Goal: Information Seeking & Learning: Learn about a topic

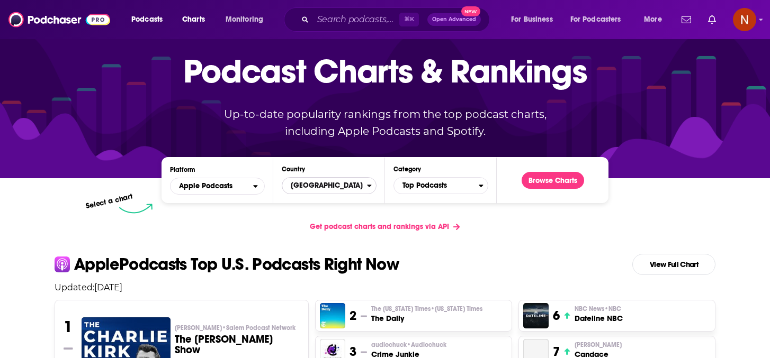
click at [331, 181] on span "[GEOGRAPHIC_DATA]" at bounding box center [324, 186] width 85 height 18
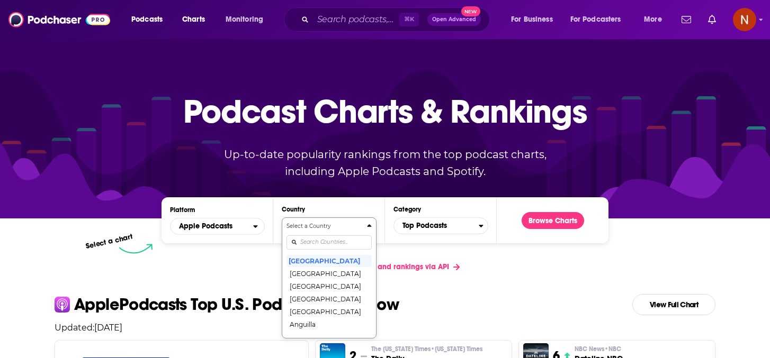
scroll to position [64, 0]
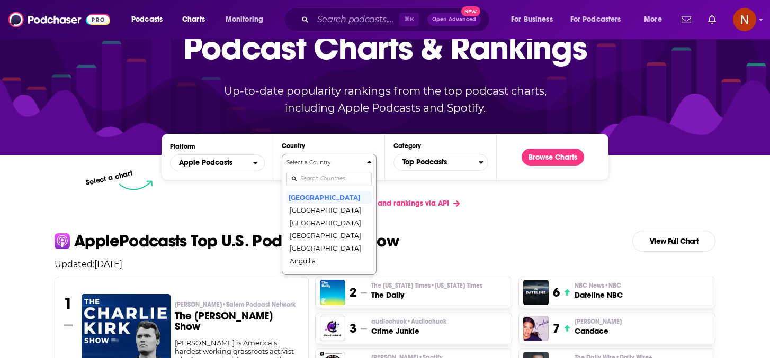
click at [321, 242] on div "Select a Country [GEOGRAPHIC_DATA] [GEOGRAPHIC_DATA] [GEOGRAPHIC_DATA] [GEOGRAP…" at bounding box center [328, 215] width 85 height 112
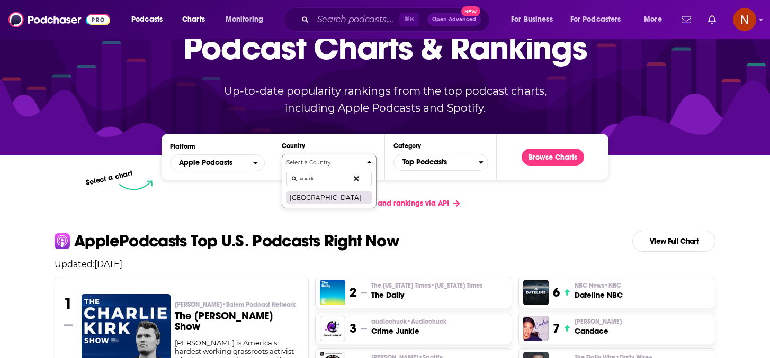
type input "saudi"
click at [335, 194] on button "[GEOGRAPHIC_DATA]" at bounding box center [328, 197] width 85 height 13
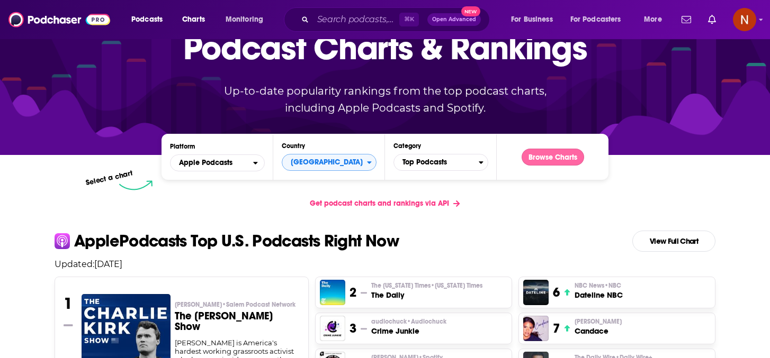
click at [537, 163] on button "Browse Charts" at bounding box center [553, 157] width 62 height 17
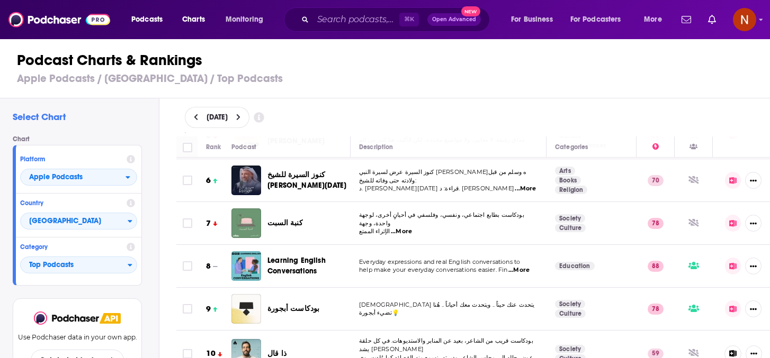
scroll to position [296, 0]
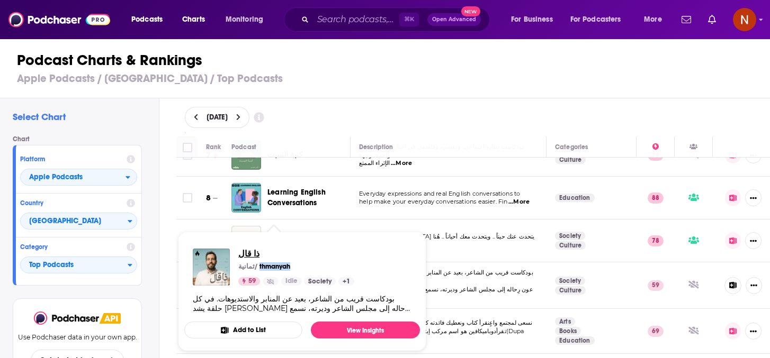
click at [245, 252] on span "ذا قال" at bounding box center [296, 254] width 116 height 10
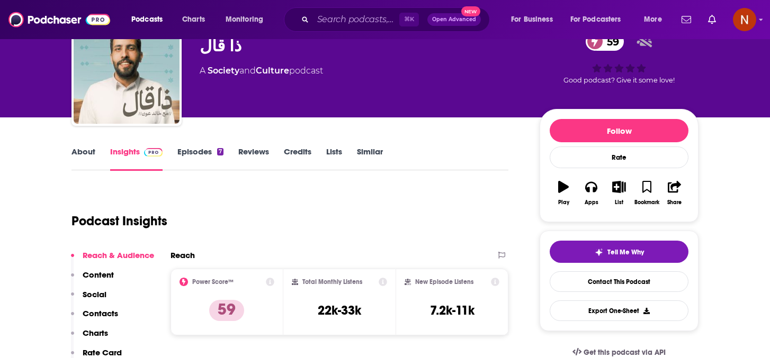
scroll to position [31, 0]
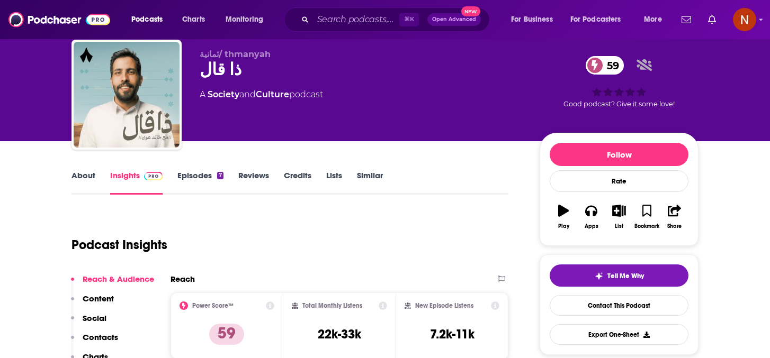
click at [89, 179] on link "About" at bounding box center [83, 182] width 24 height 24
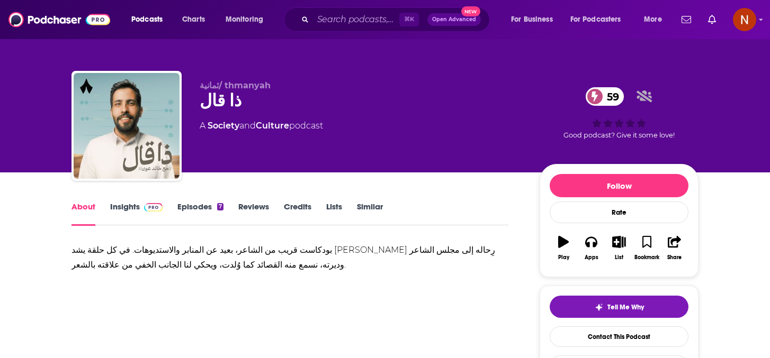
click at [190, 251] on div "بودكاست قريب من الشاعر، بعيد عن المنابر والاستديوهات. في كل حلقة يشد [PERSON_NA…" at bounding box center [289, 258] width 437 height 30
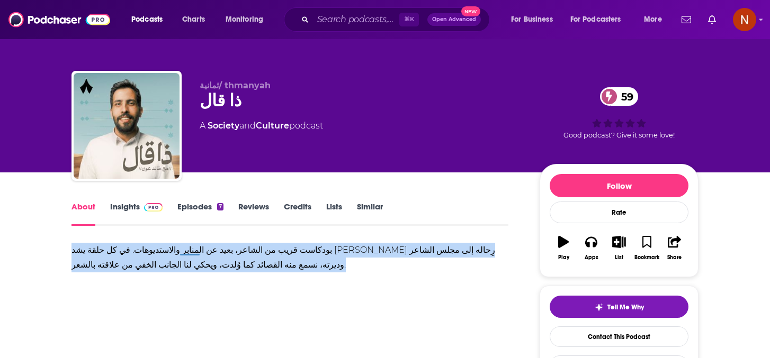
click at [190, 251] on div "بودكاست قريب من الشاعر، بعيد عن المنابر والاستديوهات. في كل حلقة يشد [PERSON_NA…" at bounding box center [289, 258] width 437 height 30
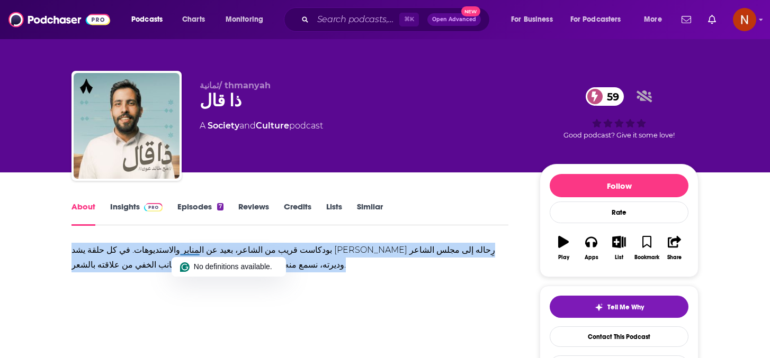
copy div "بودكاست قريب من الشاعر، بعيد عن المنابر والاستديوهات. في كل حلقة يشد [PERSON_NA…"
